Goal: Task Accomplishment & Management: Manage account settings

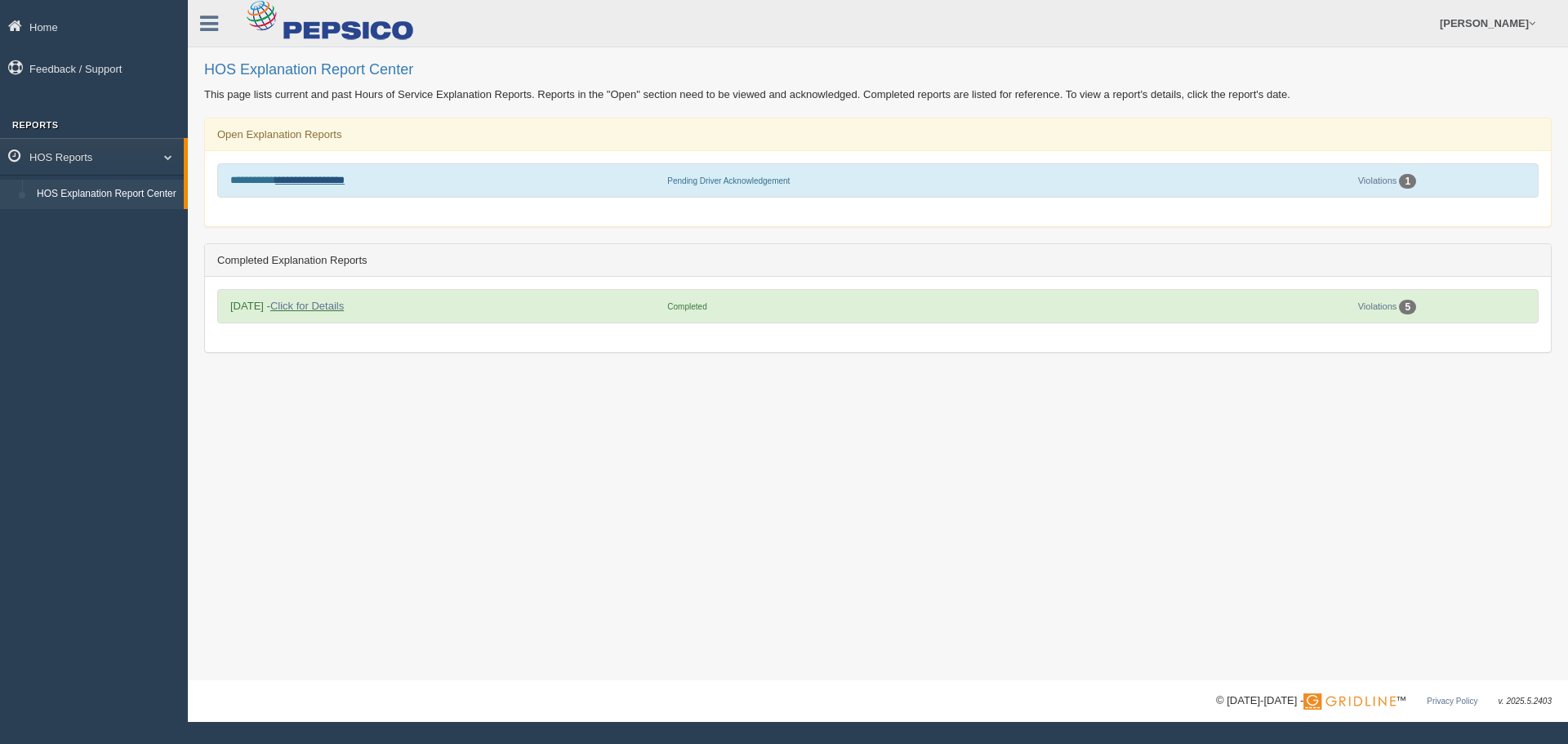
click at [335, 183] on link "**********" at bounding box center [309, 180] width 69 height 11
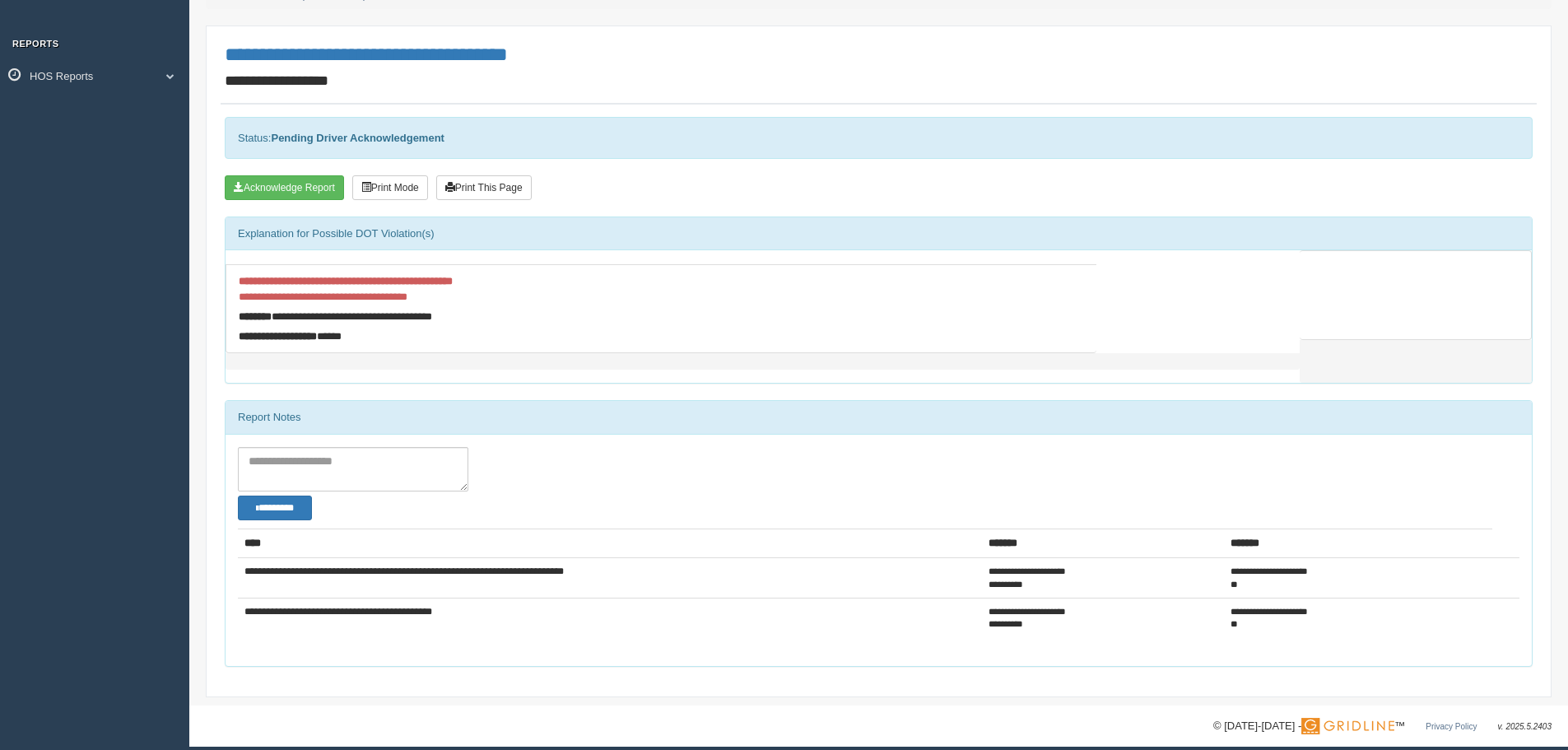
scroll to position [96, 0]
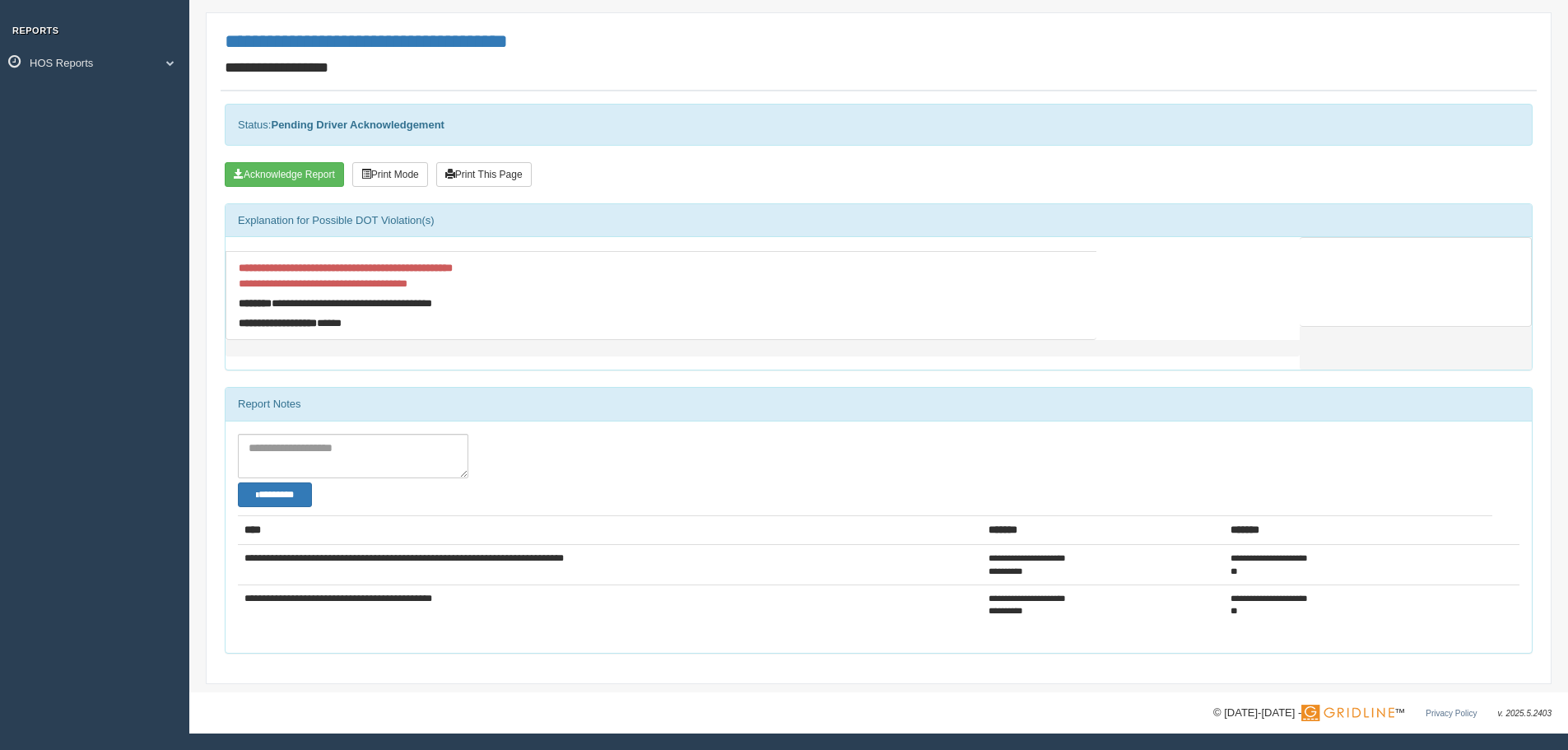
click at [256, 136] on div "Status: Pending Driver Acknowledgement" at bounding box center [878, 124] width 1308 height 42
click at [288, 172] on button "Acknowledge Report" at bounding box center [284, 174] width 119 height 24
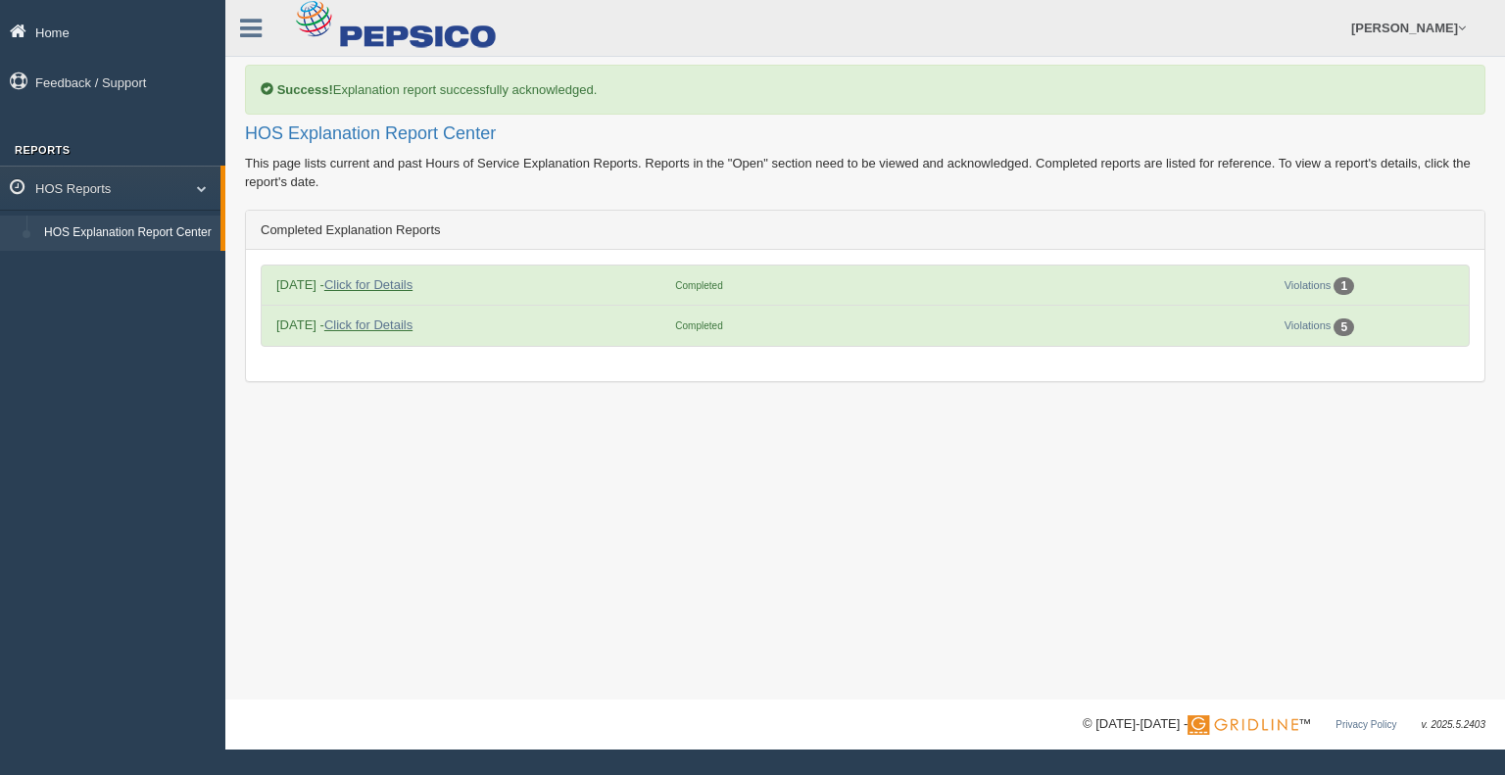
click at [68, 30] on link "Home" at bounding box center [112, 32] width 225 height 44
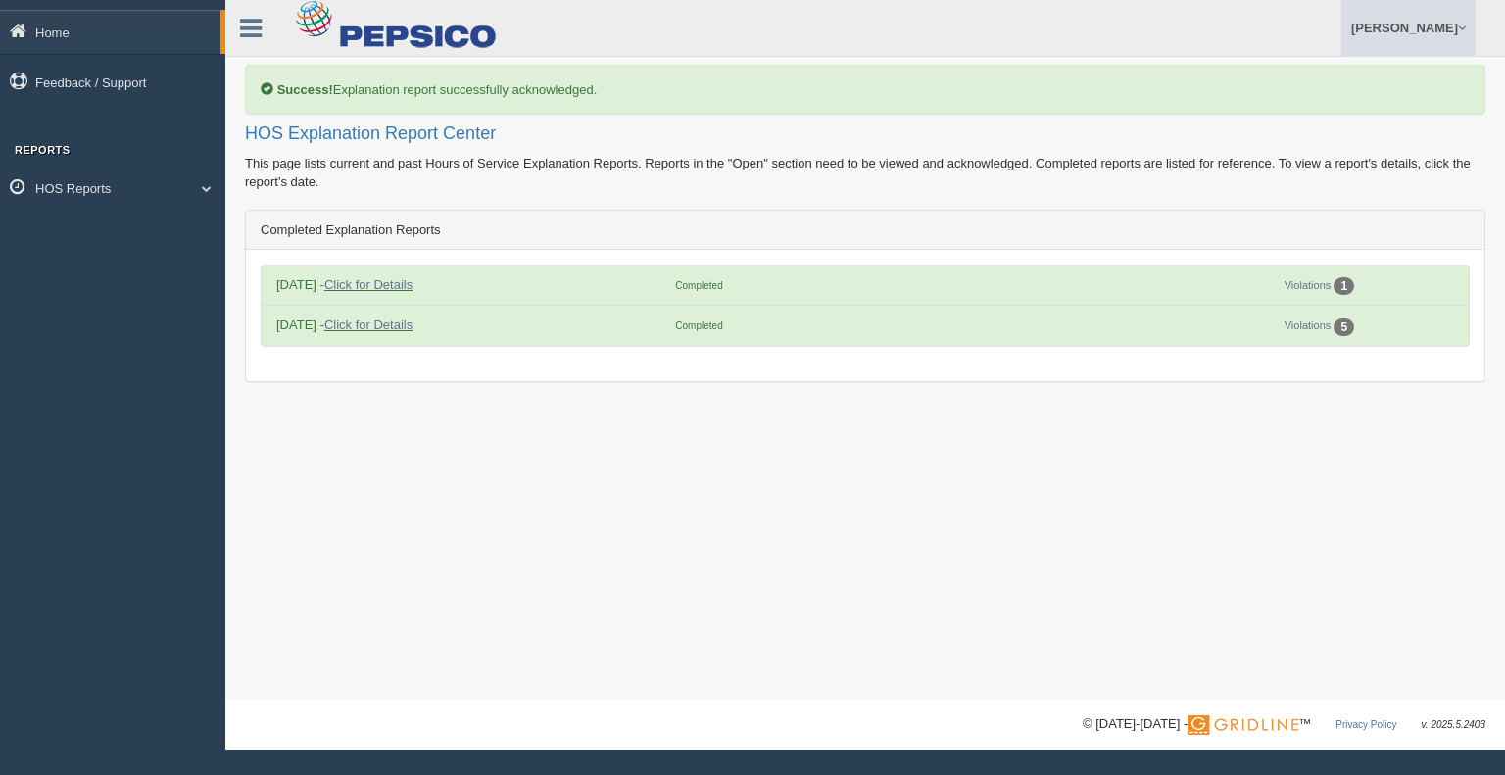
click at [1419, 23] on link "[PERSON_NAME]" at bounding box center [1408, 28] width 134 height 56
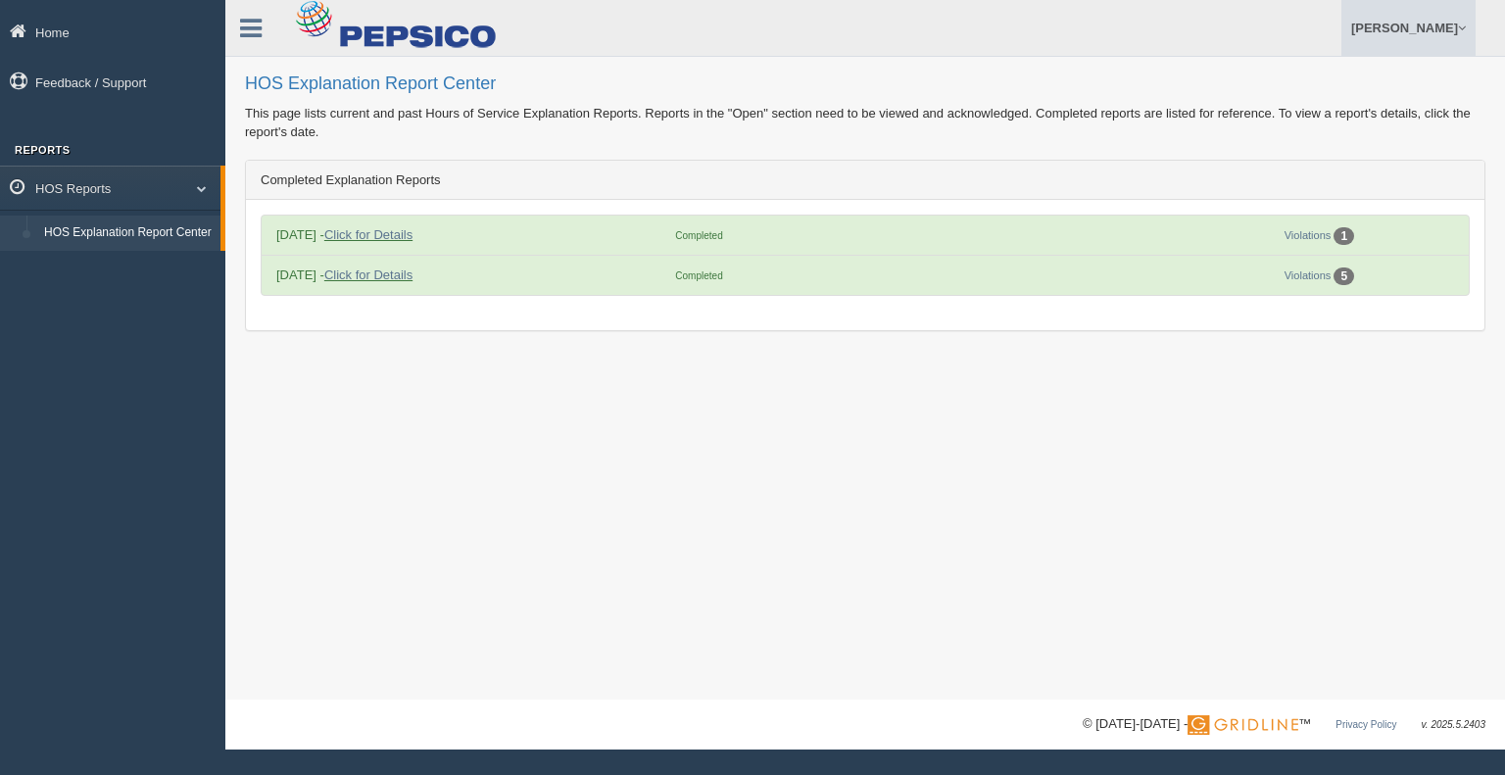
click at [1441, 25] on link "[PERSON_NAME]" at bounding box center [1408, 28] width 134 height 56
click at [1346, 126] on link "Log Off" at bounding box center [1368, 117] width 214 height 40
